Goal: Task Accomplishment & Management: Manage account settings

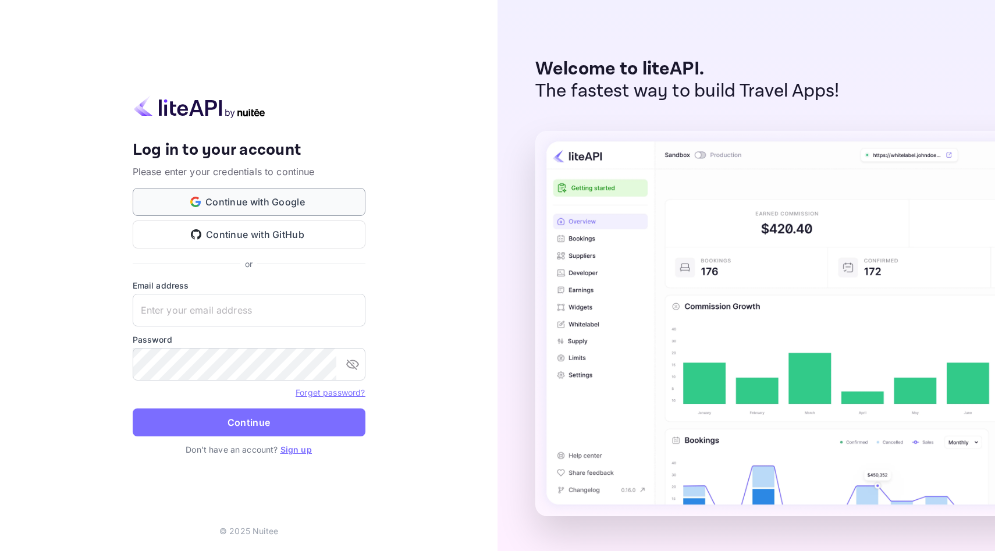
type input "niko@theklub.world"
click at [207, 205] on button "Continue with Google" at bounding box center [249, 202] width 233 height 28
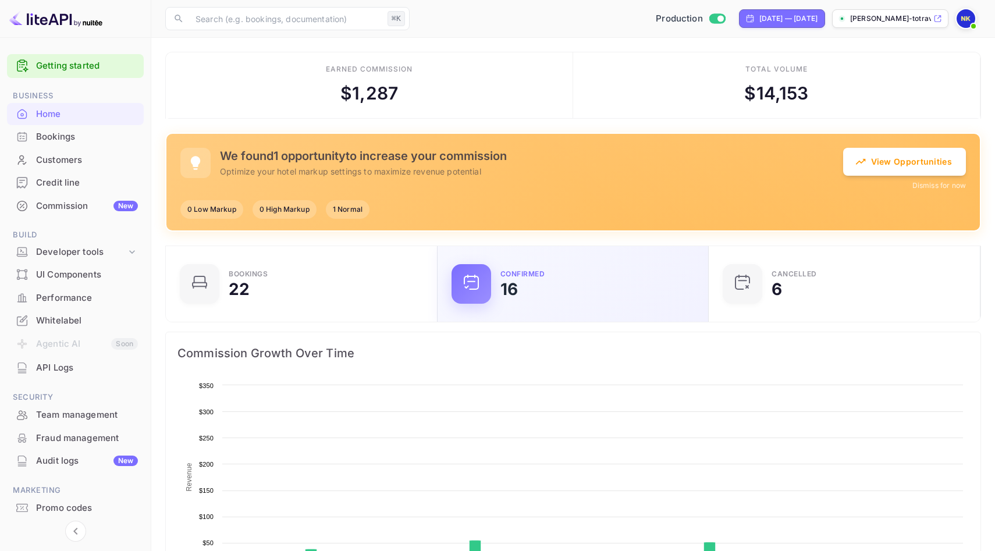
scroll to position [189, 265]
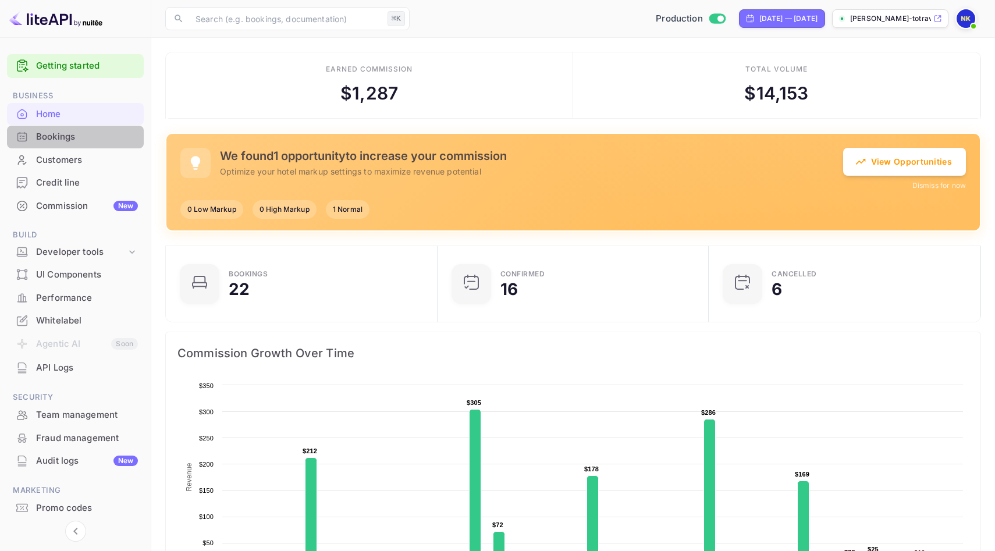
click at [60, 138] on div "Bookings" at bounding box center [87, 136] width 102 height 13
